Goal: Entertainment & Leisure: Consume media (video, audio)

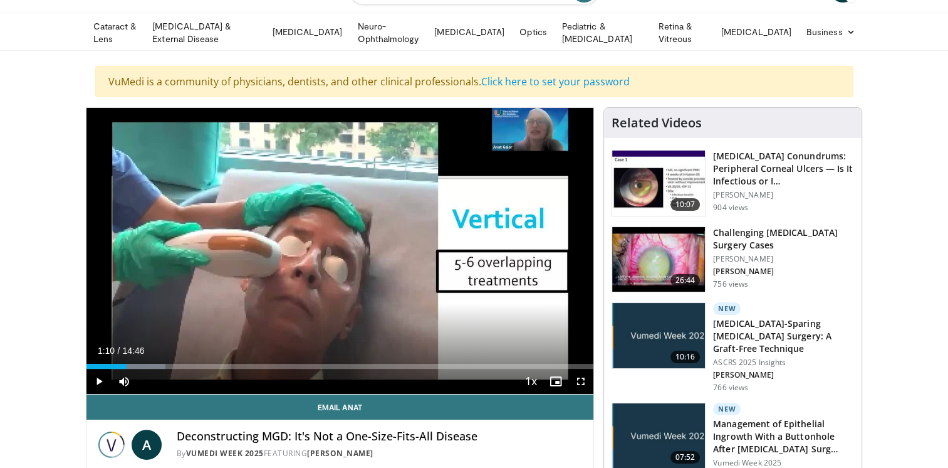
scroll to position [63, 0]
click at [98, 382] on span "Video Player" at bounding box center [98, 381] width 25 height 25
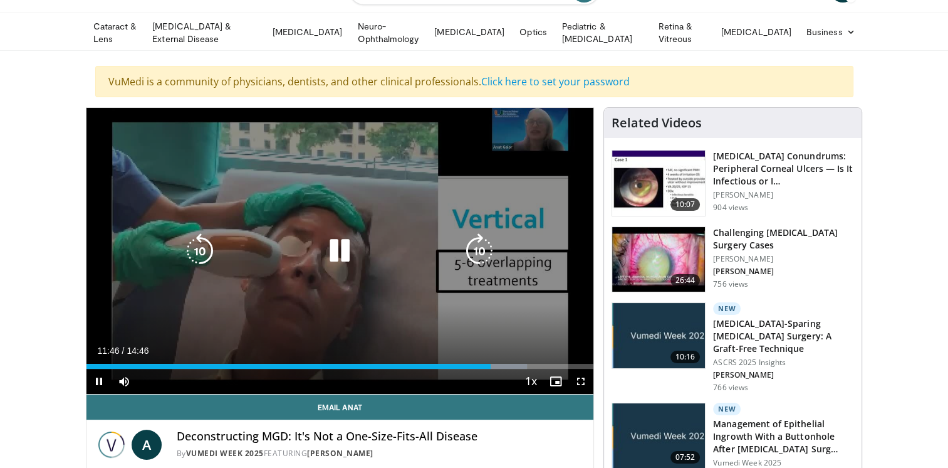
drag, startPoint x: 479, startPoint y: 252, endPoint x: 459, endPoint y: 257, distance: 20.7
click at [479, 252] on icon "Video Player" at bounding box center [479, 250] width 35 height 35
click at [478, 247] on icon "Video Player" at bounding box center [479, 250] width 35 height 35
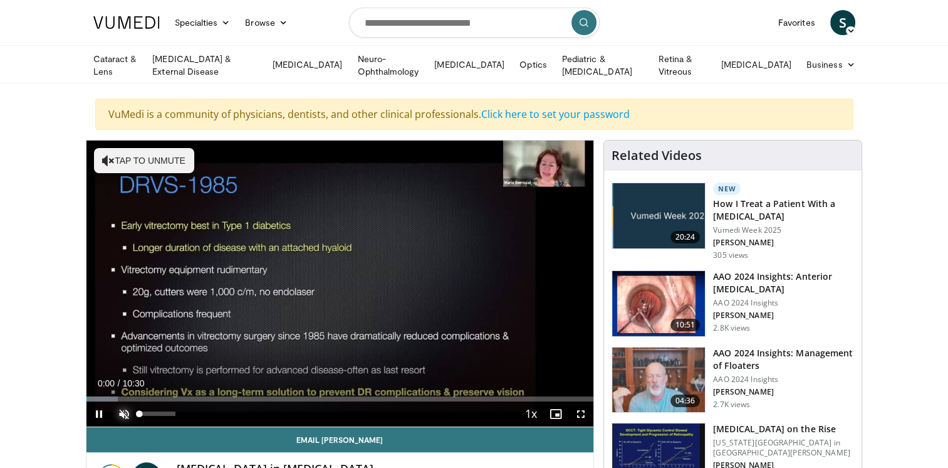
click at [124, 409] on span "Video Player" at bounding box center [124, 413] width 25 height 25
click at [580, 412] on span "Video Player" at bounding box center [580, 413] width 25 height 25
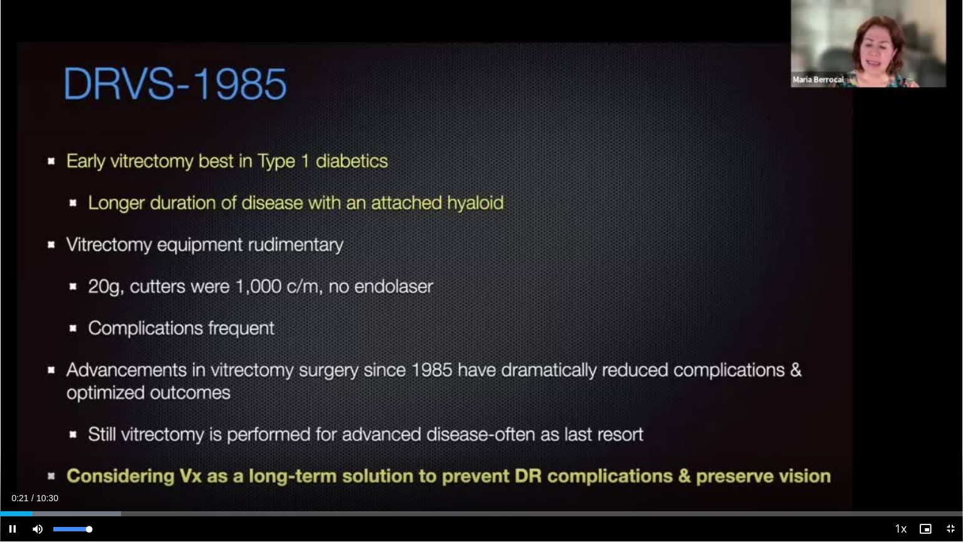
drag, startPoint x: 89, startPoint y: 529, endPoint x: 115, endPoint y: 533, distance: 26.6
click at [115, 467] on div "Current Time 0:21 / Duration 10:30 Pause Skip Backward Skip Forward Mute 100% L…" at bounding box center [481, 528] width 963 height 25
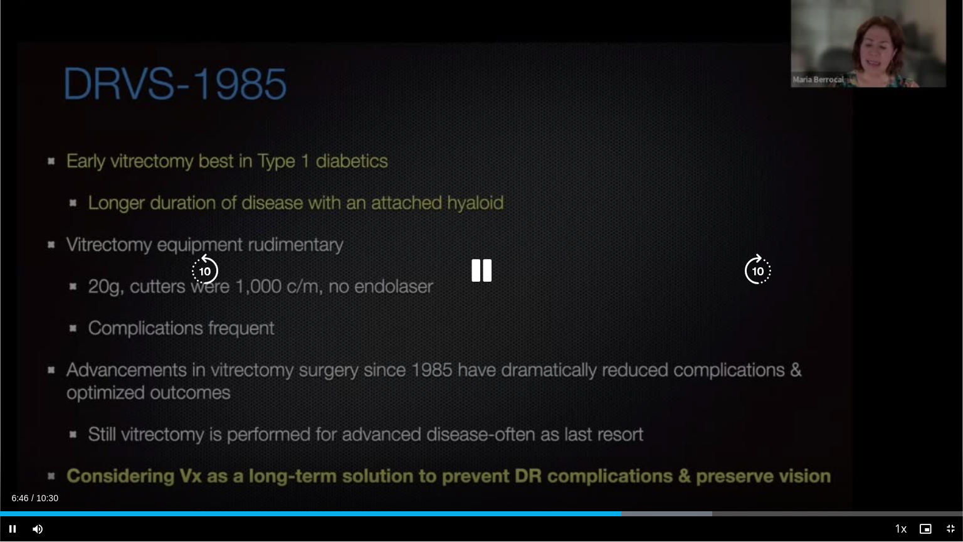
click at [764, 266] on icon "Video Player" at bounding box center [757, 270] width 35 height 35
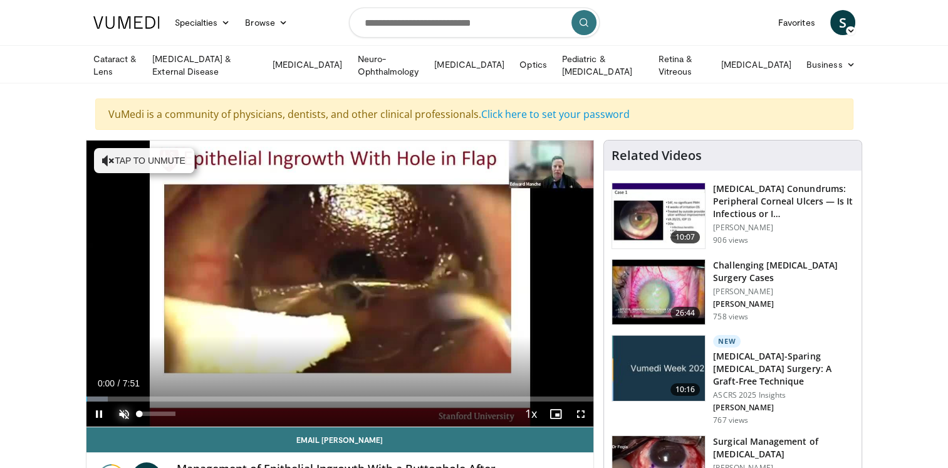
click at [121, 409] on span "Video Player" at bounding box center [124, 413] width 25 height 25
click at [581, 410] on span "Video Player" at bounding box center [580, 413] width 25 height 25
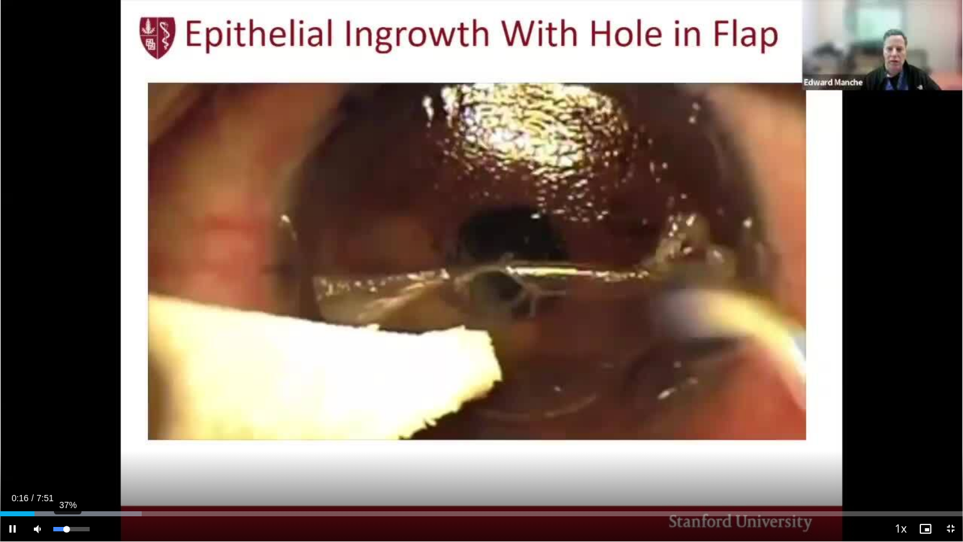
drag, startPoint x: 90, startPoint y: 526, endPoint x: 66, endPoint y: 530, distance: 23.5
click at [66, 467] on div "Volume Level" at bounding box center [59, 528] width 13 height 4
drag, startPoint x: 63, startPoint y: 527, endPoint x: 70, endPoint y: 527, distance: 6.9
click at [70, 467] on div "Volume Level" at bounding box center [61, 528] width 17 height 4
drag, startPoint x: 68, startPoint y: 529, endPoint x: 77, endPoint y: 528, distance: 8.8
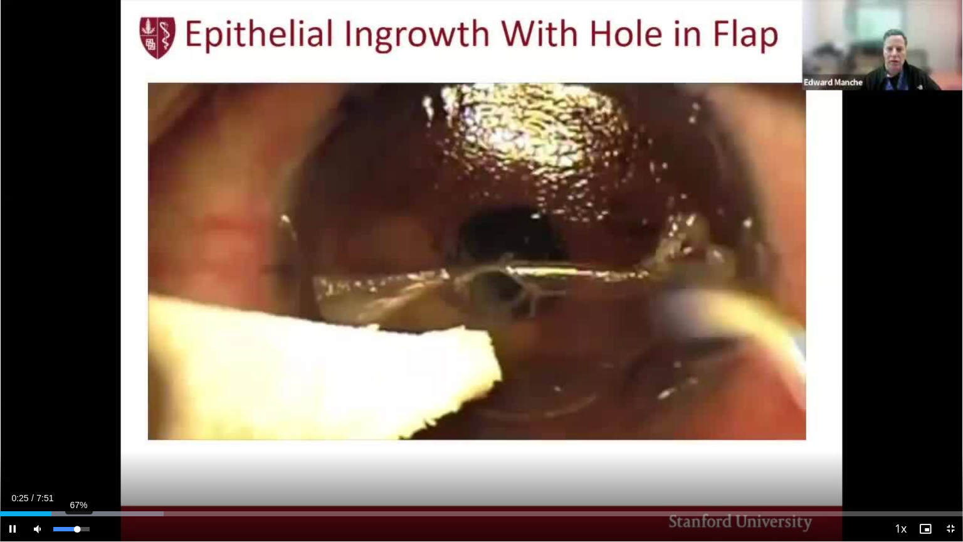
click at [77, 467] on div "Volume Level" at bounding box center [65, 528] width 24 height 4
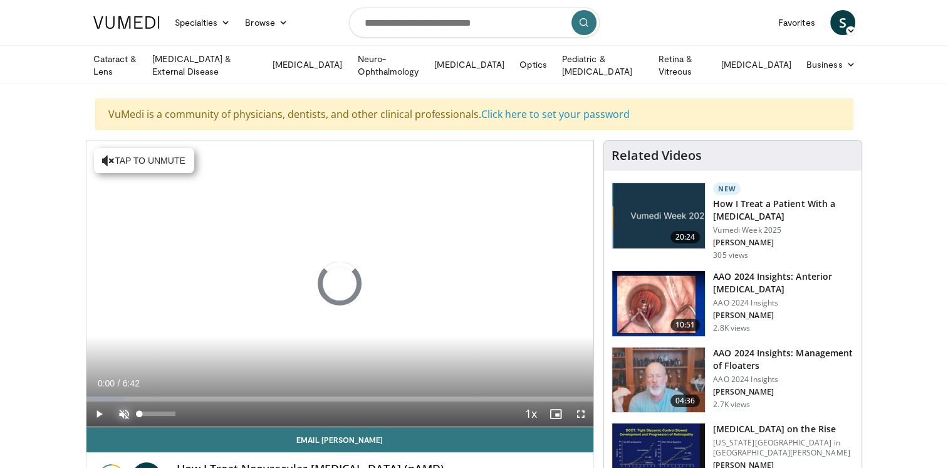
click at [131, 406] on span "Video Player" at bounding box center [124, 413] width 25 height 25
